Goal: Task Accomplishment & Management: Use online tool/utility

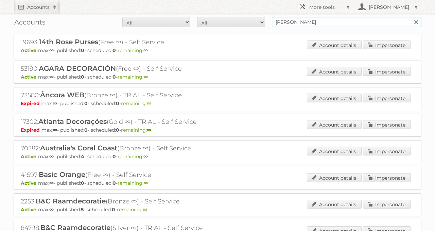
click at [219, 17] on form "All Active Expired Pending All Paid Trials Self service [PERSON_NAME] Search" at bounding box center [218, 22] width 408 height 10
type input "dirck3"
click at [411, 17] on input "Search" at bounding box center [416, 22] width 10 height 10
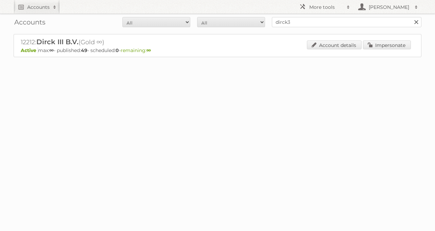
click at [387, 37] on div "12212: Dirck III B.V. (Gold ∞) Active max: ∞ - published: 49 - scheduled: 0 - r…" at bounding box center [218, 45] width 408 height 23
click at [388, 39] on div "12212: Dirck III B.V. (Gold ∞) Active max: ∞ - published: 49 - scheduled: 0 - r…" at bounding box center [218, 45] width 408 height 23
click at [392, 42] on link "Impersonate" at bounding box center [387, 44] width 48 height 9
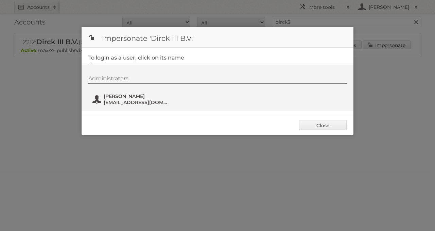
click at [120, 96] on span "Tim Vonk" at bounding box center [137, 96] width 66 height 6
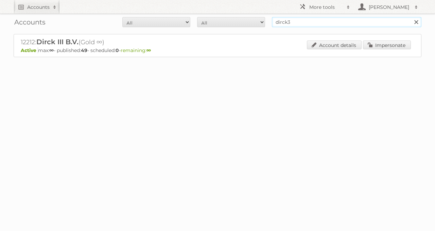
drag, startPoint x: 288, startPoint y: 25, endPoint x: 273, endPoint y: 26, distance: 15.3
click at [273, 26] on input "dirck3" at bounding box center [346, 22] width 149 height 10
drag, startPoint x: 295, startPoint y: 23, endPoint x: 264, endPoint y: 27, distance: 31.1
click at [265, 27] on form "All Active Expired Pending All Paid Trials Self service dirck3 Search" at bounding box center [218, 22] width 408 height 10
type input "wibra"
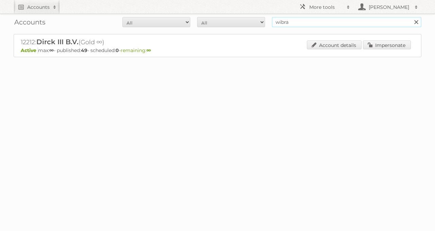
click at [411, 17] on input "Search" at bounding box center [416, 22] width 10 height 10
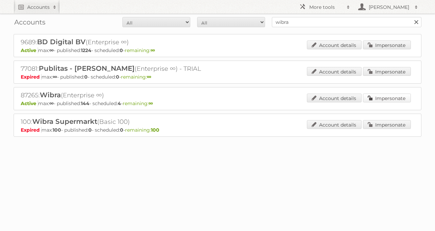
click at [398, 98] on link "Impersonate" at bounding box center [387, 97] width 48 height 9
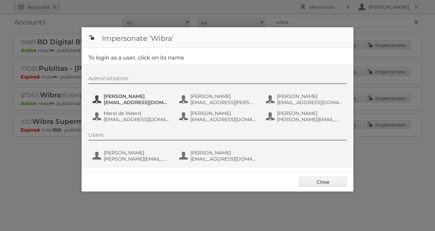
click at [144, 100] on span "g.aaldering@wibra.nl" at bounding box center [137, 102] width 66 height 6
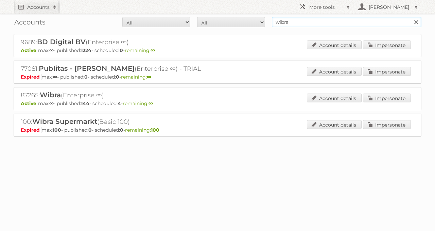
drag, startPoint x: 320, startPoint y: 18, endPoint x: 204, endPoint y: 20, distance: 116.9
click at [206, 21] on form "All Active Expired Pending All Paid Trials Self service wibra Search" at bounding box center [218, 22] width 408 height 10
type input "jumbo"
click at [411, 17] on input "Search" at bounding box center [416, 22] width 10 height 10
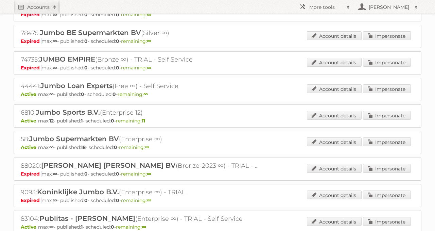
scroll to position [197, 0]
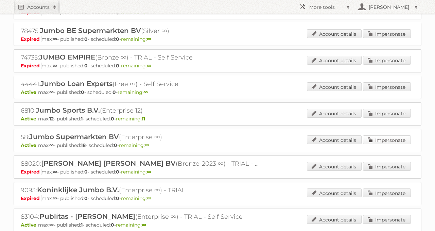
click at [367, 135] on link "Impersonate" at bounding box center [387, 139] width 48 height 9
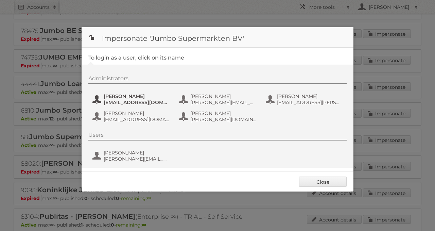
click at [150, 101] on span "anneke.vogels-vaneijk@jumbosupermarkten.nl" at bounding box center [137, 102] width 66 height 6
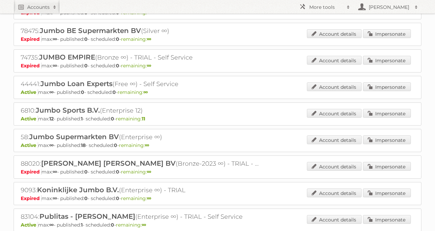
scroll to position [0, 0]
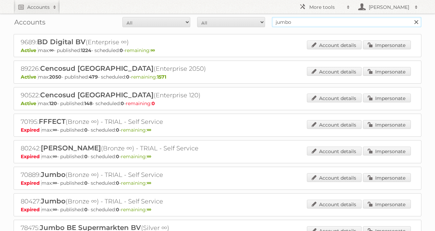
click at [317, 26] on input "jumbo" at bounding box center [346, 22] width 149 height 10
type input "jumbo belgie"
click at [411, 17] on input "Search" at bounding box center [416, 22] width 10 height 10
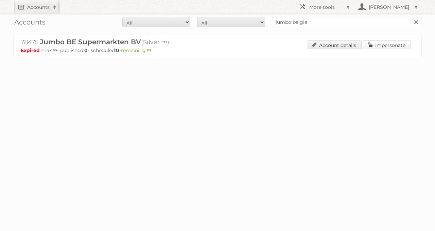
click at [369, 47] on link "Impersonate" at bounding box center [387, 44] width 48 height 9
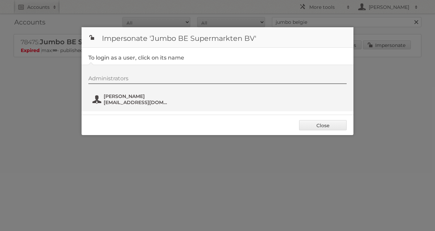
click at [140, 96] on span "[PERSON_NAME]" at bounding box center [137, 96] width 66 height 6
